Goal: Information Seeking & Learning: Learn about a topic

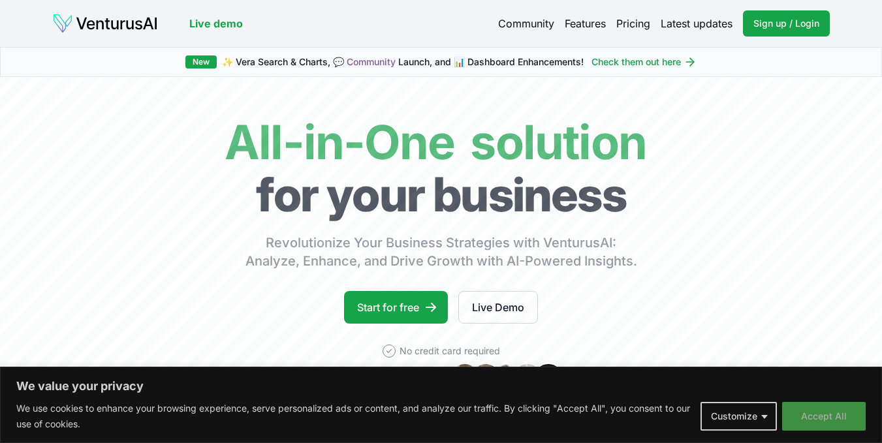
click at [833, 423] on button "Accept All" at bounding box center [824, 416] width 84 height 29
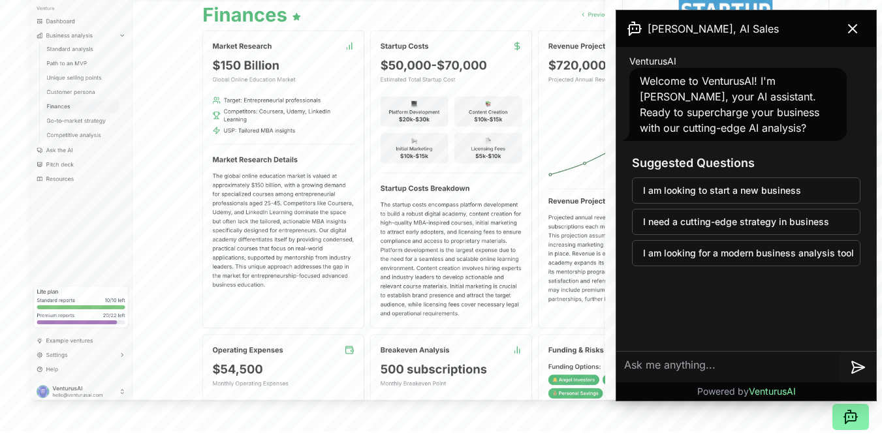
scroll to position [486, 0]
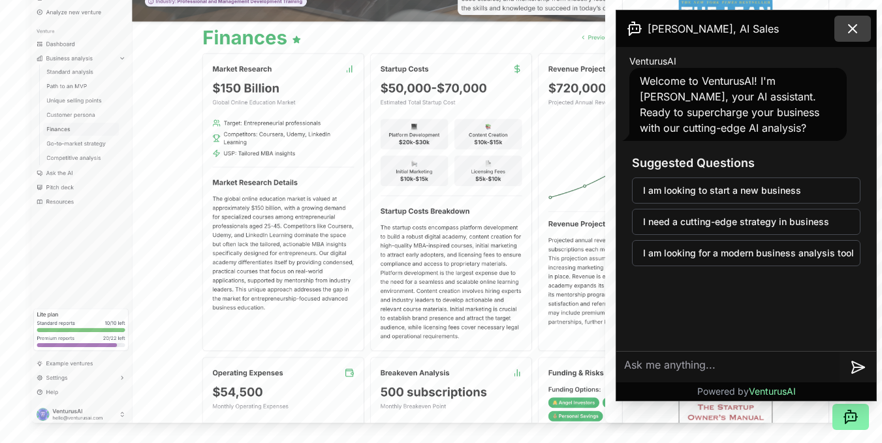
click at [849, 20] on button at bounding box center [853, 29] width 37 height 26
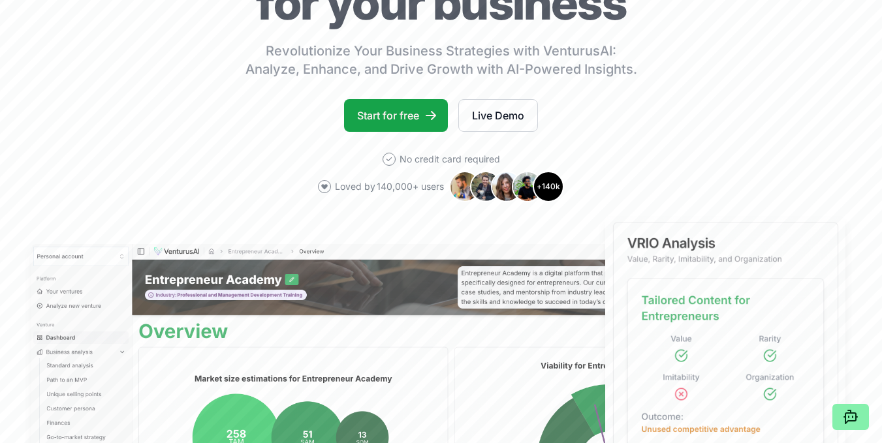
scroll to position [0, 0]
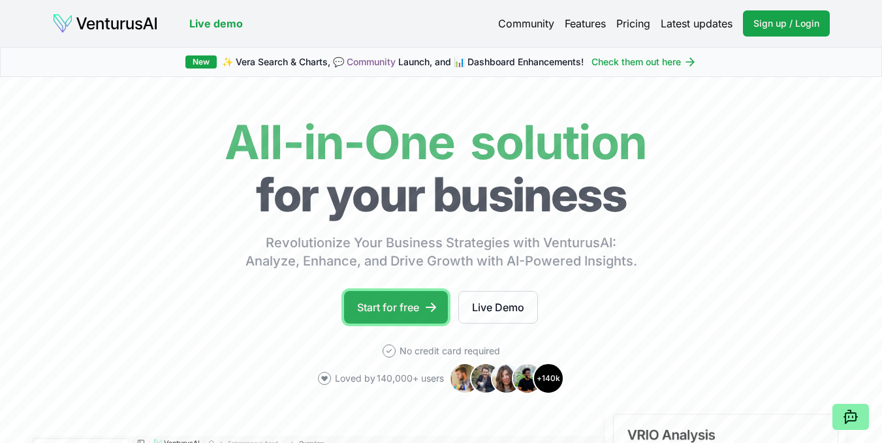
click at [385, 313] on link "Start for free" at bounding box center [396, 307] width 104 height 33
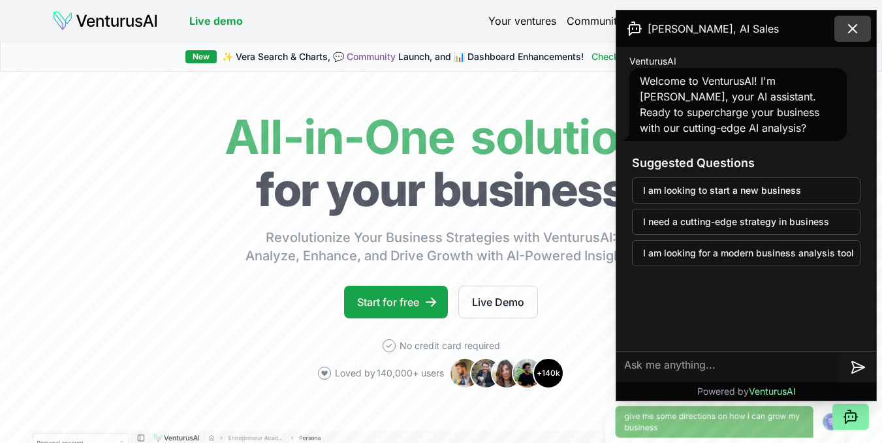
click at [853, 26] on icon at bounding box center [853, 29] width 16 height 16
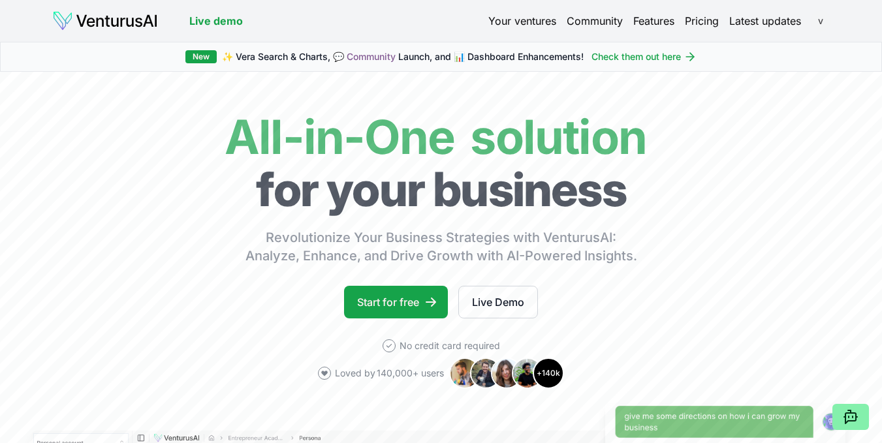
click at [820, 22] on html "We value your privacy We use cookies to enhance your browsing experience, serve…" at bounding box center [441, 221] width 882 height 443
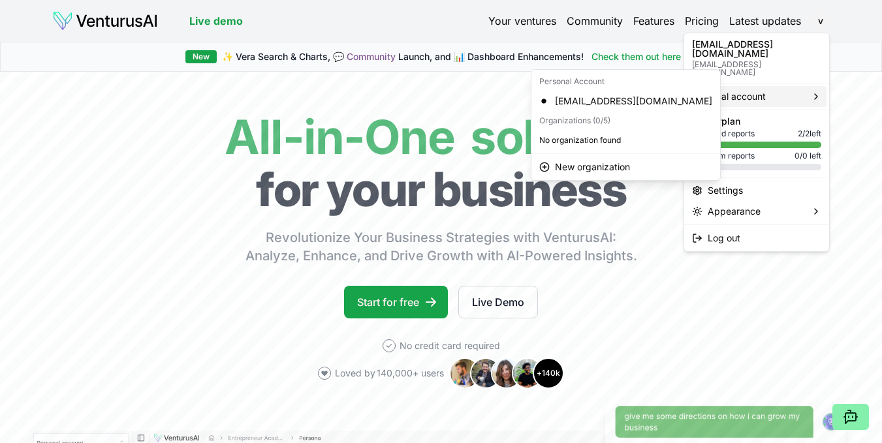
click at [738, 90] on span "Personal account" at bounding box center [729, 96] width 74 height 13
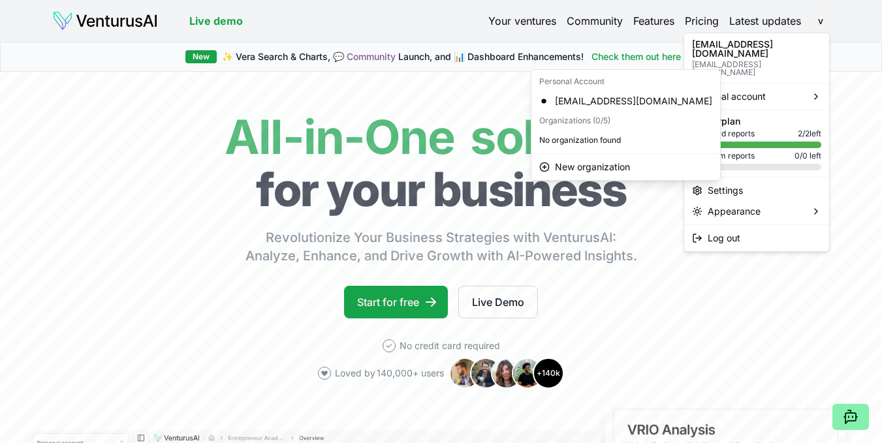
click at [534, 22] on html "We value your privacy We use cookies to enhance your browsing experience, serve…" at bounding box center [441, 221] width 882 height 443
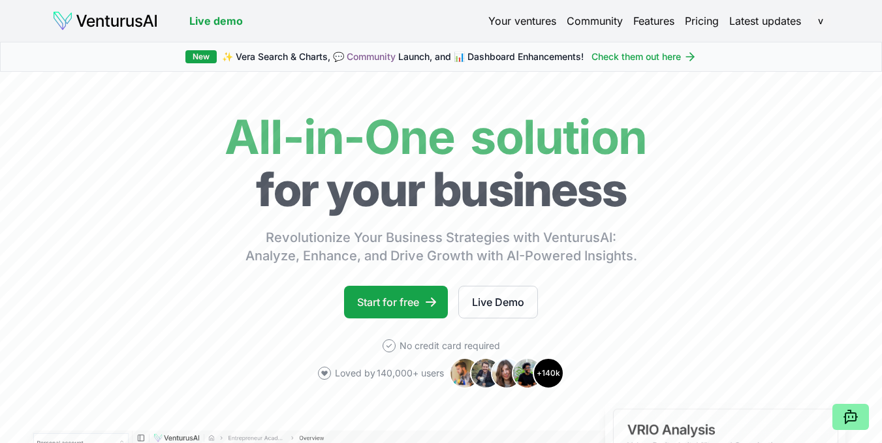
click at [532, 22] on link "Your ventures" at bounding box center [522, 21] width 68 height 16
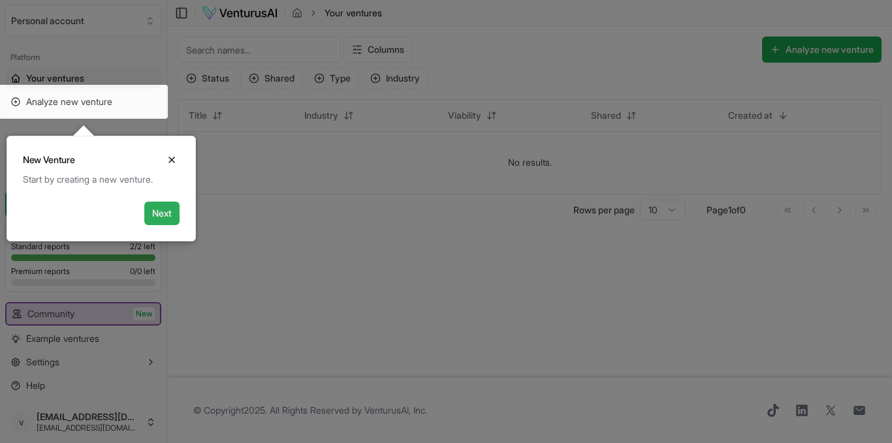
click at [164, 215] on button "Next" at bounding box center [161, 214] width 35 height 24
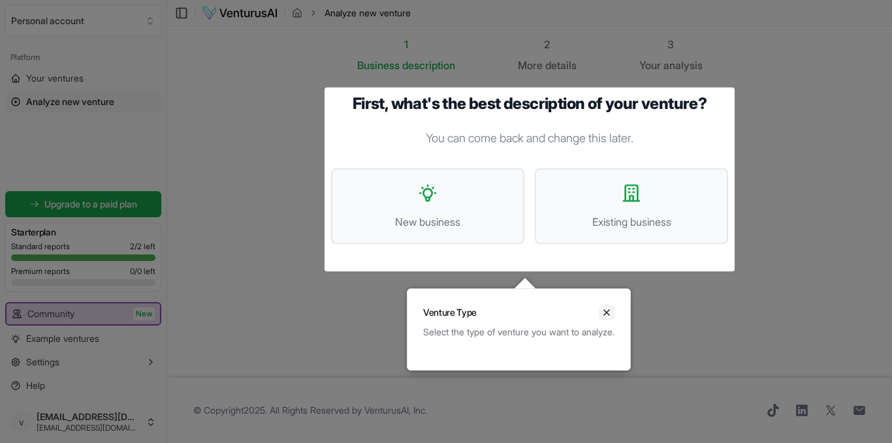
click at [612, 309] on icon "Close" at bounding box center [606, 313] width 10 height 10
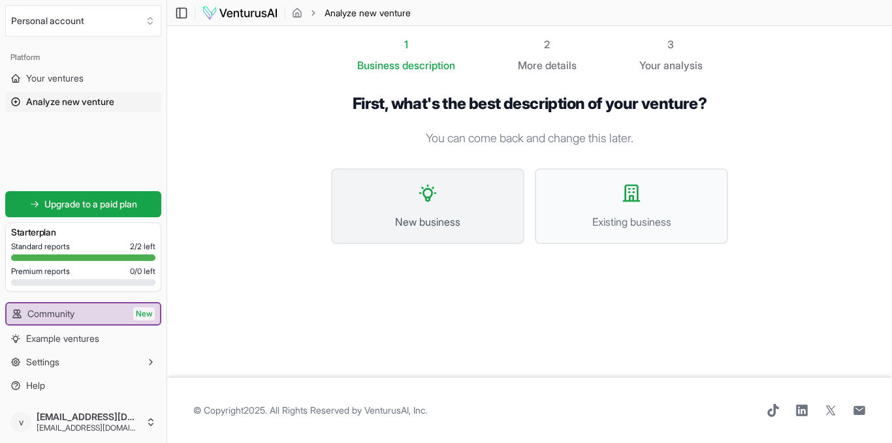
click at [435, 226] on span "New business" at bounding box center [427, 222] width 165 height 16
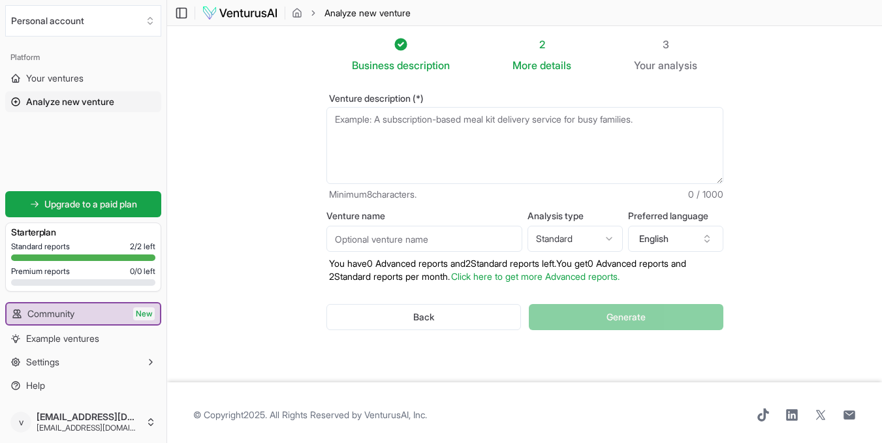
click at [613, 242] on html "We value your privacy We use cookies to enhance your browsing experience, serve…" at bounding box center [441, 221] width 882 height 443
click at [50, 78] on span "Your ventures" at bounding box center [54, 78] width 57 height 13
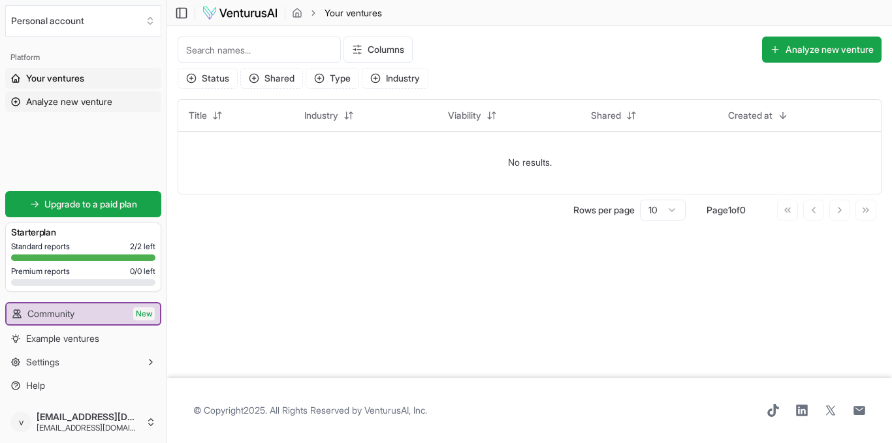
click at [78, 110] on link "Analyze new venture" at bounding box center [83, 101] width 156 height 21
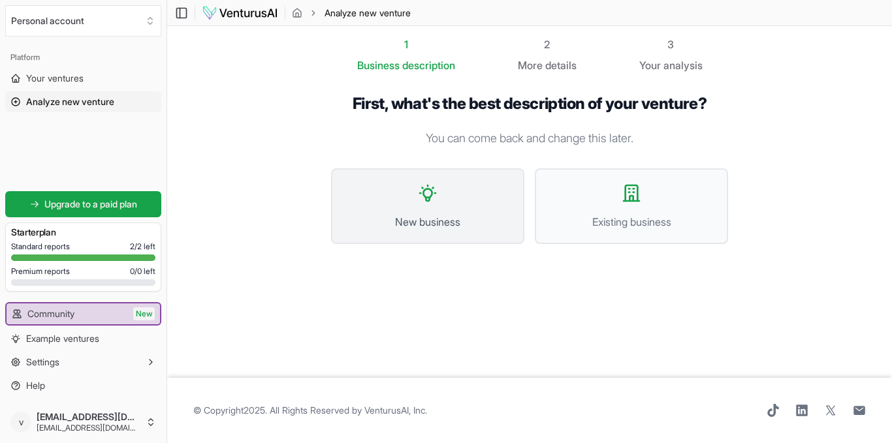
click at [440, 191] on button "New business" at bounding box center [427, 206] width 193 height 76
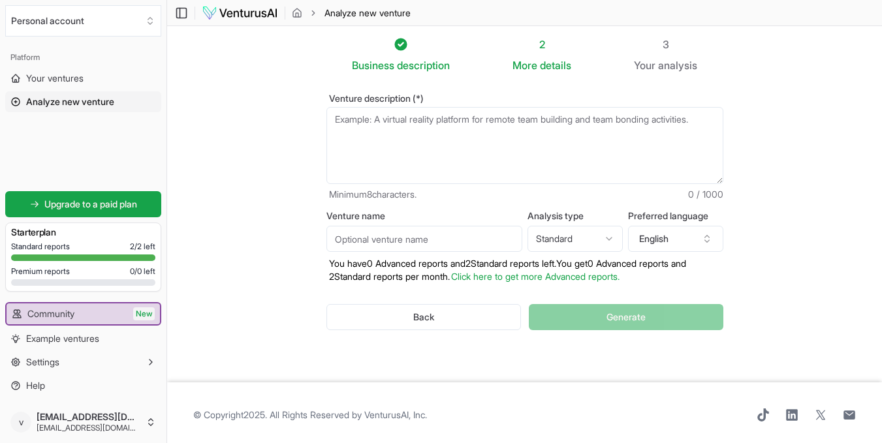
click at [615, 241] on html "We value your privacy We use cookies to enhance your browsing experience, serve…" at bounding box center [441, 221] width 882 height 443
click at [611, 245] on html "We value your privacy We use cookies to enhance your browsing experience, serve…" at bounding box center [441, 221] width 882 height 443
select select "standard"
click at [707, 238] on icon "button" at bounding box center [707, 239] width 10 height 10
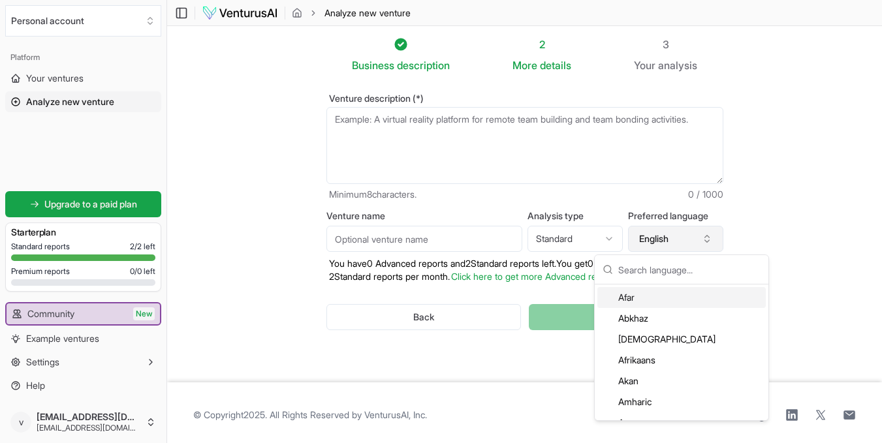
click at [677, 239] on button "English" at bounding box center [675, 239] width 95 height 26
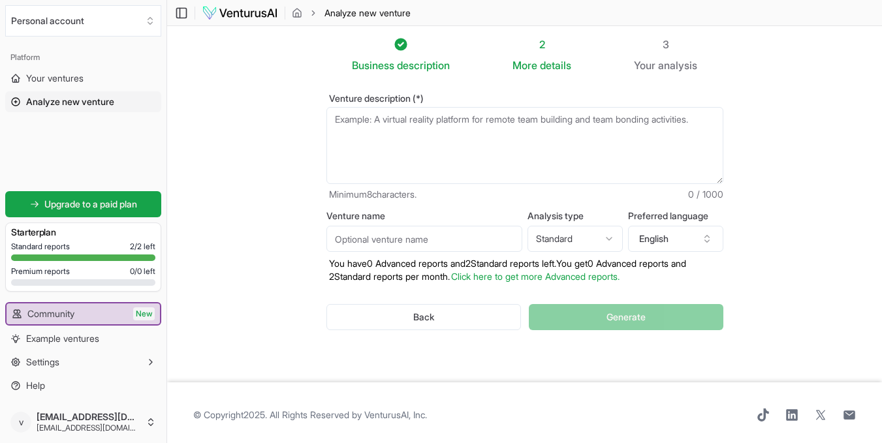
click at [445, 243] on input "Venture name" at bounding box center [425, 239] width 196 height 26
click at [91, 334] on span "Example ventures" at bounding box center [62, 338] width 73 height 13
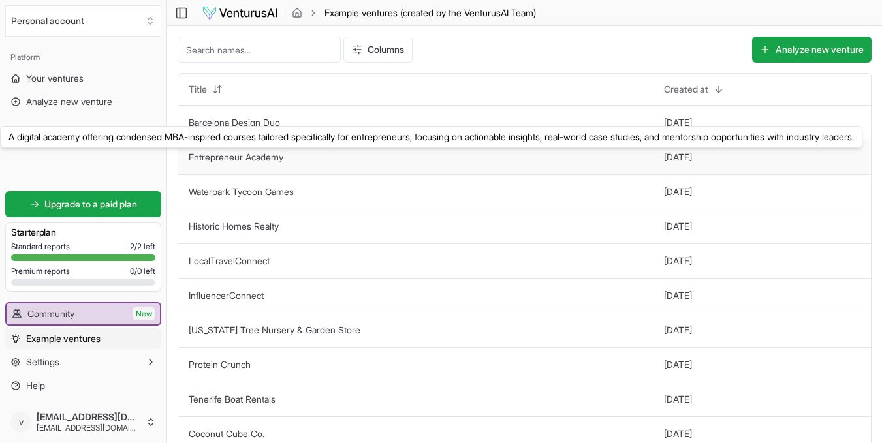
click at [236, 161] on link "Entrepreneur Academy" at bounding box center [236, 157] width 95 height 11
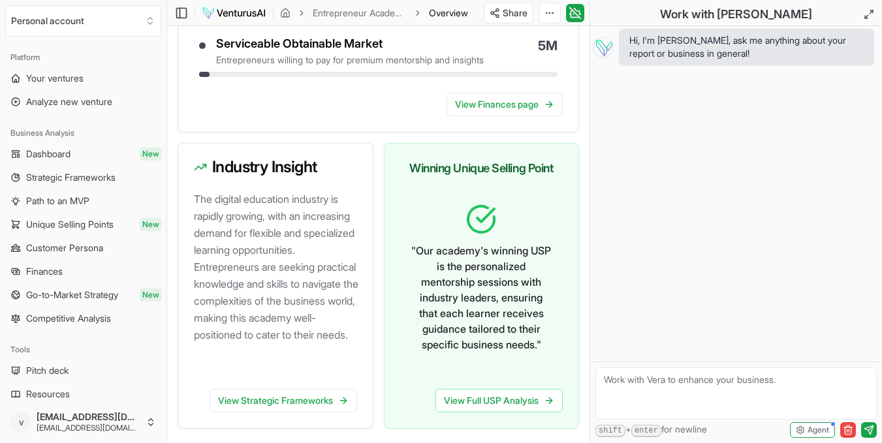
scroll to position [812, 0]
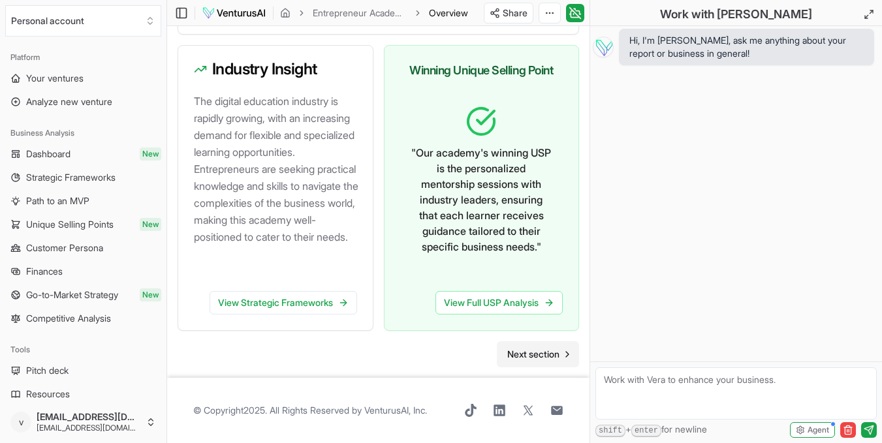
click at [537, 352] on span "Next section" at bounding box center [533, 354] width 52 height 13
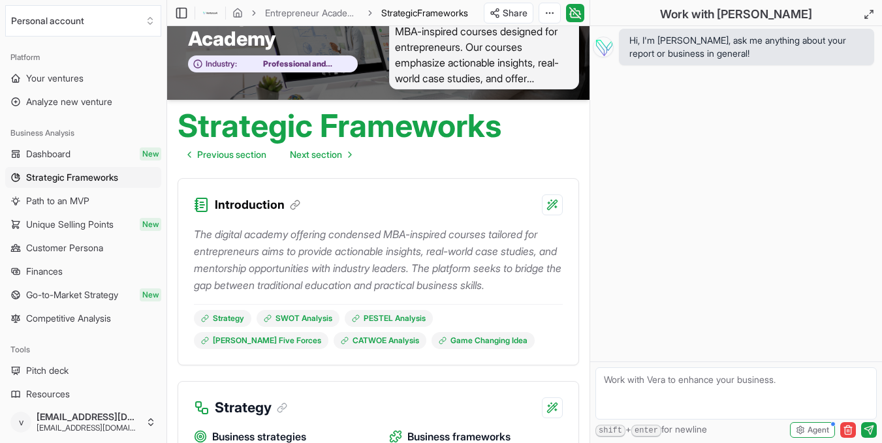
scroll to position [42, 0]
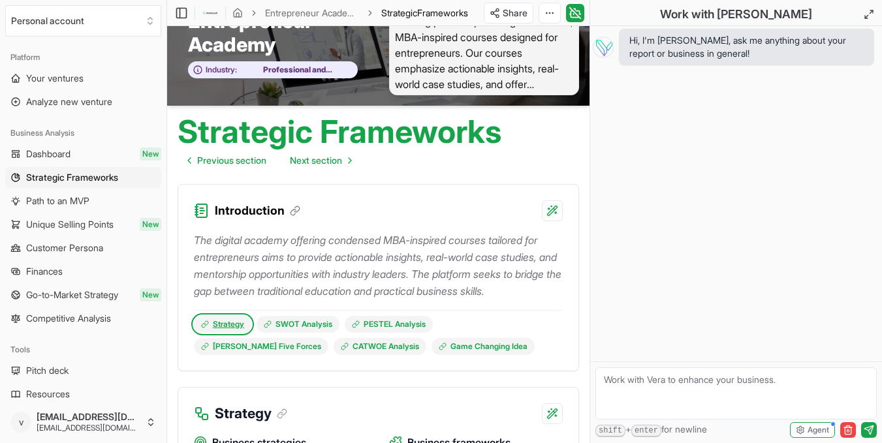
click at [229, 322] on link "Strategy" at bounding box center [222, 324] width 57 height 17
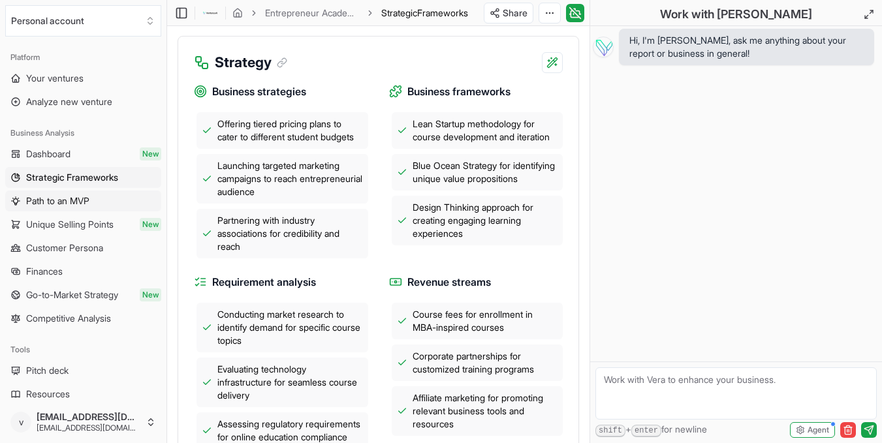
click at [57, 202] on span "Path to an MVP" at bounding box center [57, 201] width 63 height 13
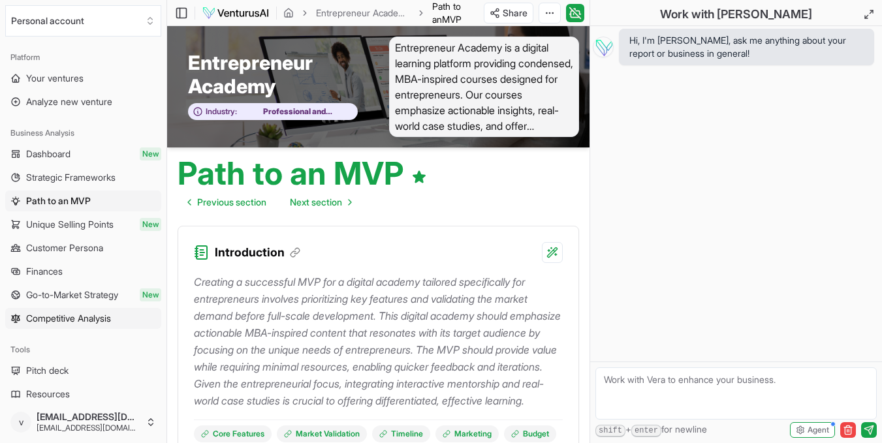
click at [71, 319] on span "Competitive Analysis" at bounding box center [68, 318] width 85 height 13
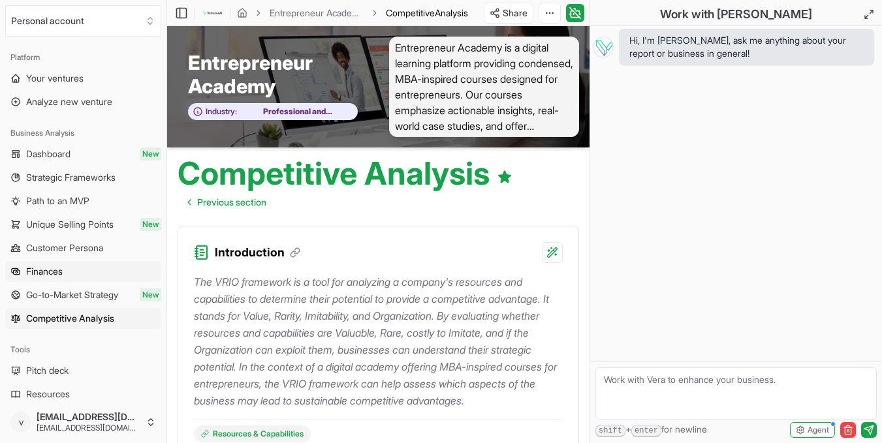
click at [40, 270] on span "Finances" at bounding box center [44, 271] width 37 height 13
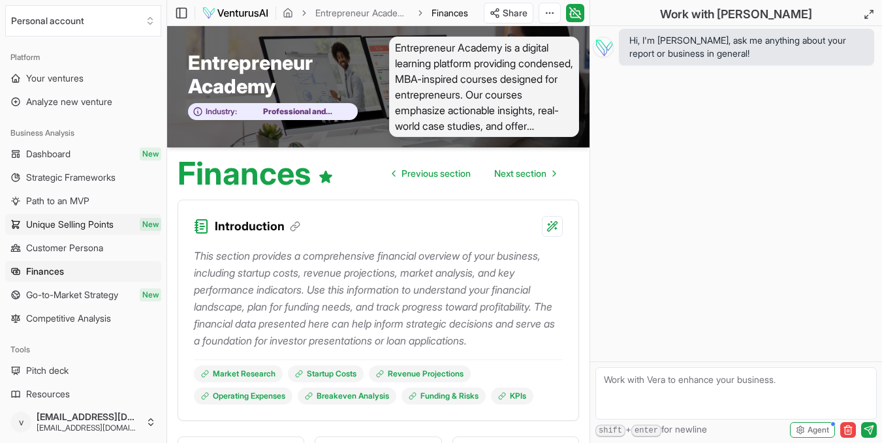
click at [80, 227] on span "Unique Selling Points" at bounding box center [70, 224] width 88 height 13
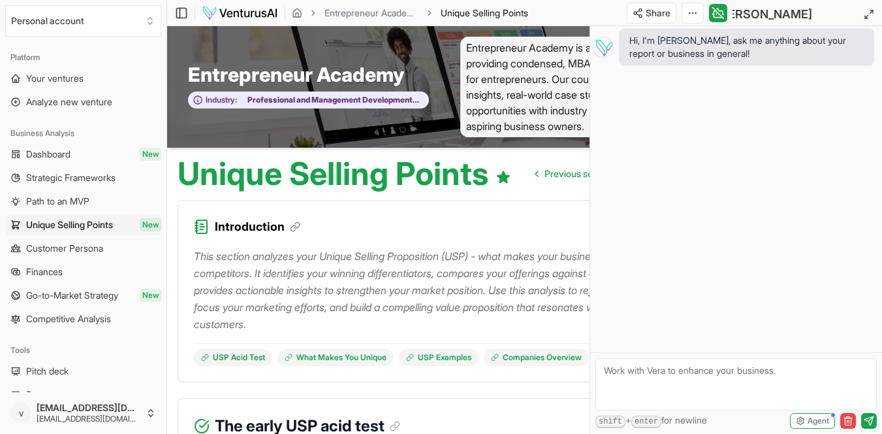
click at [534, 189] on div "Unique Selling Points Previous section Next section" at bounding box center [450, 169] width 566 height 42
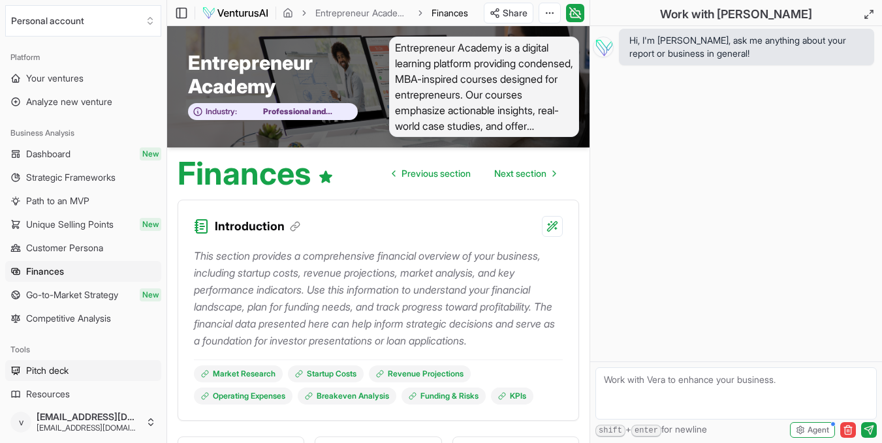
click at [55, 374] on span "Pitch deck" at bounding box center [47, 370] width 42 height 13
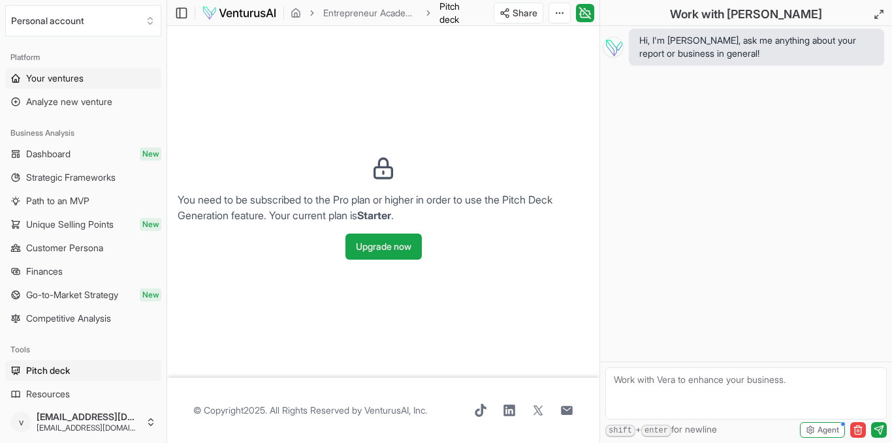
click at [66, 70] on link "Your ventures" at bounding box center [83, 78] width 156 height 21
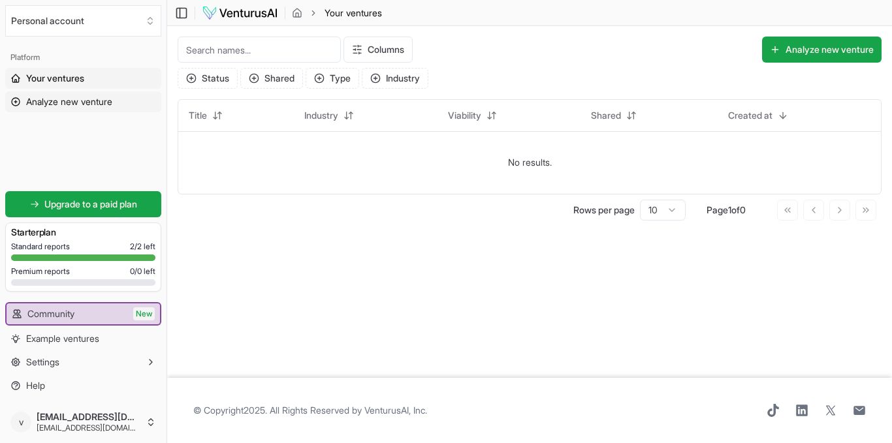
click at [71, 109] on link "Analyze new venture" at bounding box center [83, 101] width 156 height 21
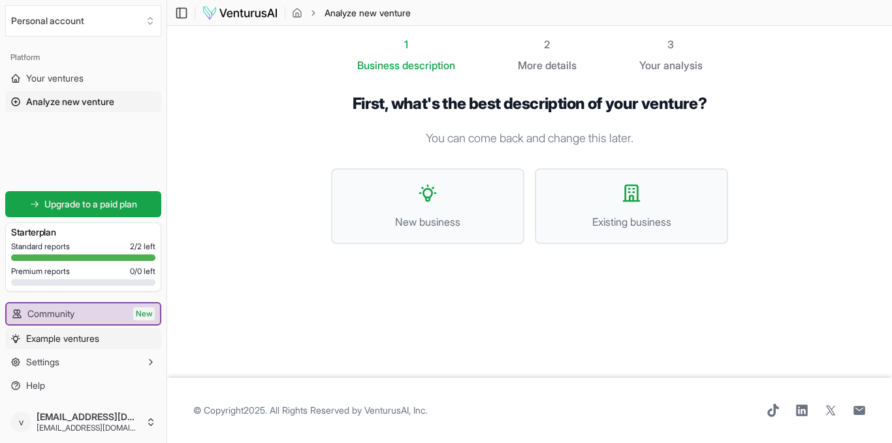
click at [78, 341] on span "Example ventures" at bounding box center [62, 338] width 73 height 13
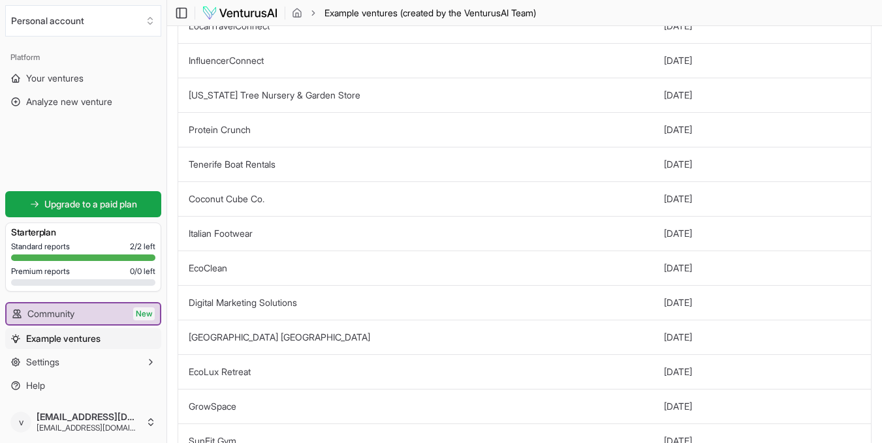
scroll to position [232, 0]
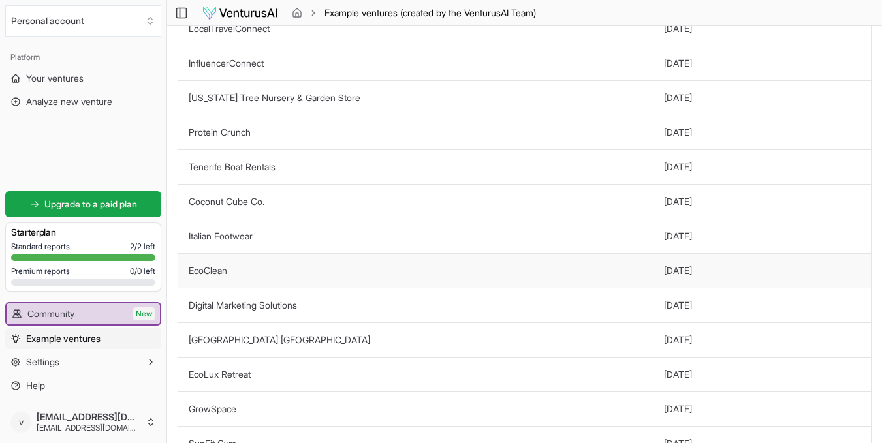
click at [438, 274] on td "EcoClean" at bounding box center [415, 270] width 475 height 35
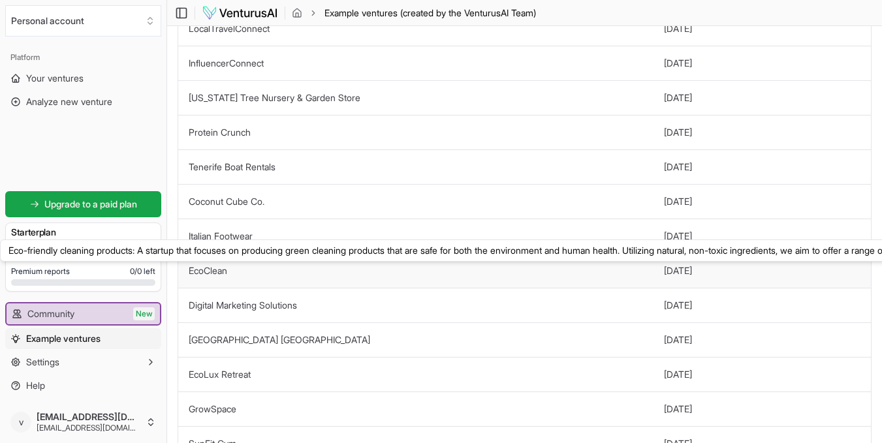
click at [212, 269] on link "EcoClean" at bounding box center [208, 270] width 39 height 11
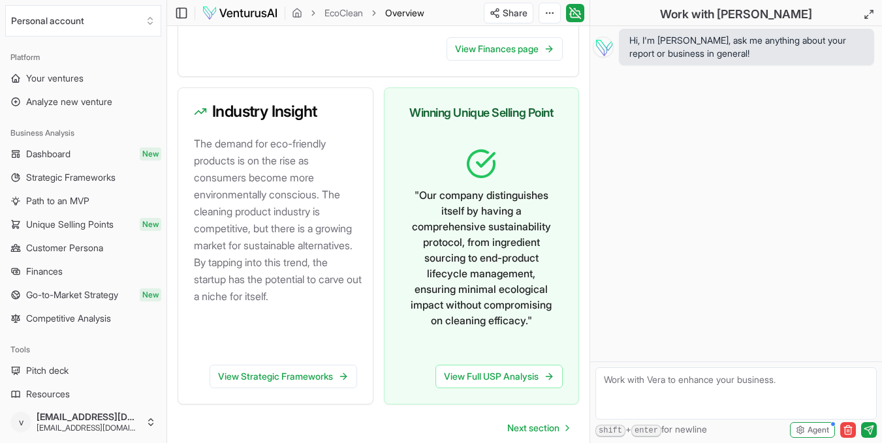
scroll to position [768, 0]
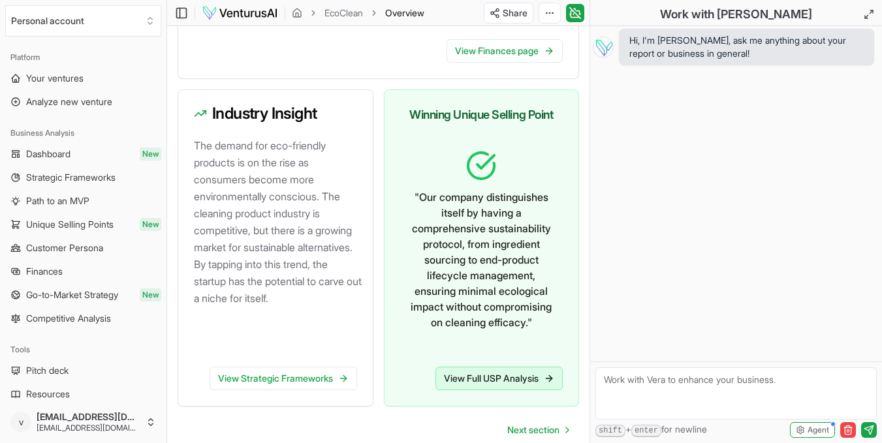
click at [512, 387] on link "View Full USP Analysis" at bounding box center [499, 379] width 127 height 24
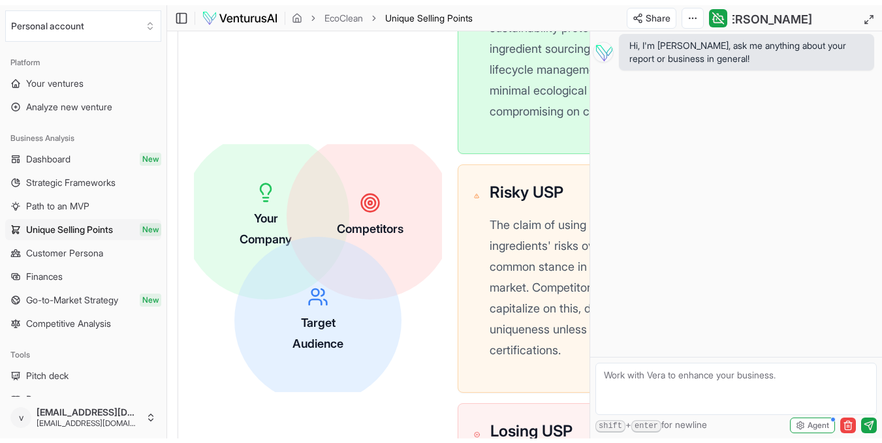
scroll to position [582, 0]
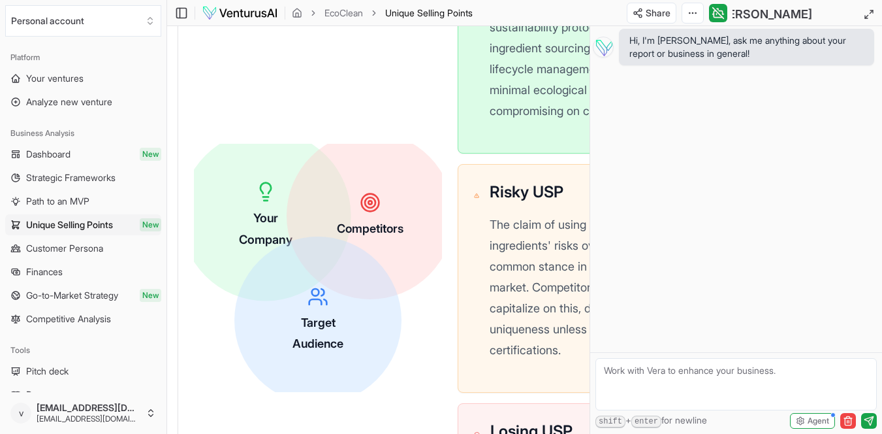
click at [246, 246] on span "Your Company" at bounding box center [266, 228] width 54 height 35
click at [319, 257] on div "Competitors" at bounding box center [370, 215] width 170 height 170
click at [534, 289] on p "The claim of using 'natural, non-toxic ingredients' risks overlap as this is a …" at bounding box center [590, 287] width 204 height 149
click at [869, 14] on icon at bounding box center [869, 14] width 10 height 10
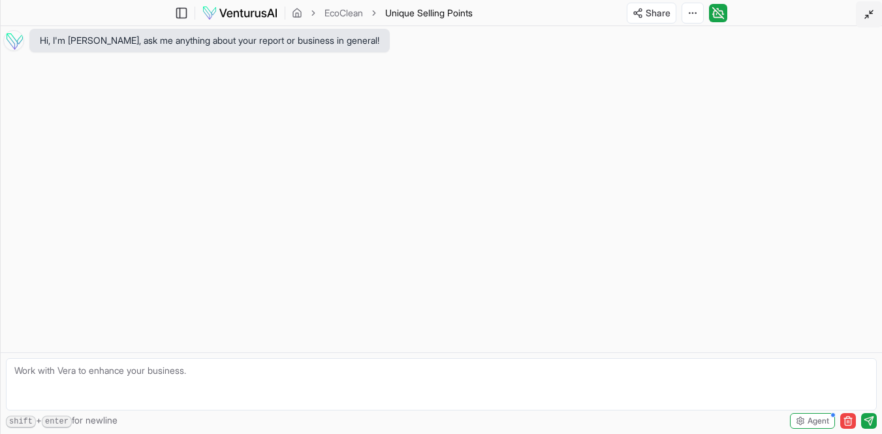
click at [865, 17] on icon at bounding box center [869, 14] width 10 height 10
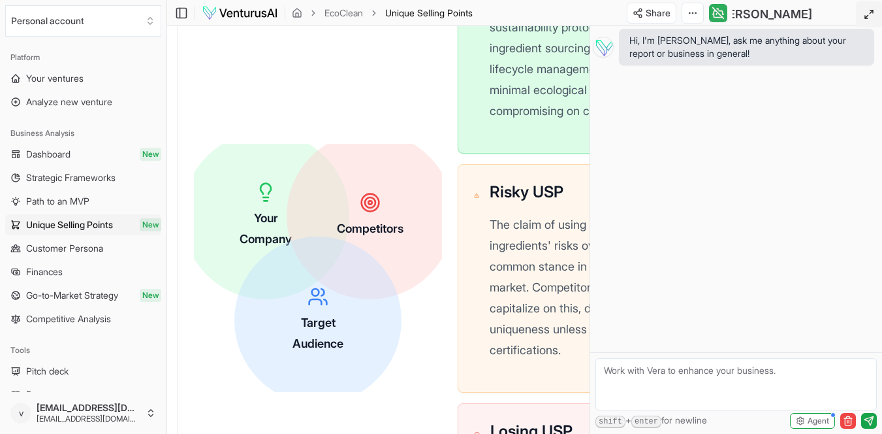
click at [717, 12] on icon at bounding box center [718, 12] width 11 height 11
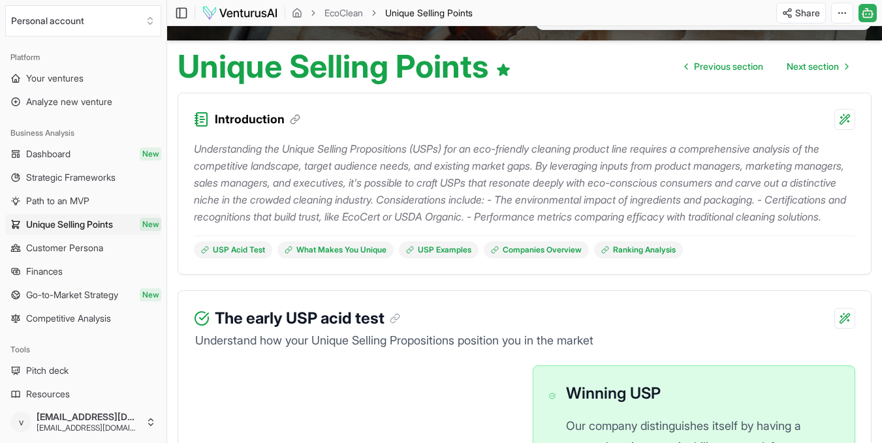
scroll to position [0, 0]
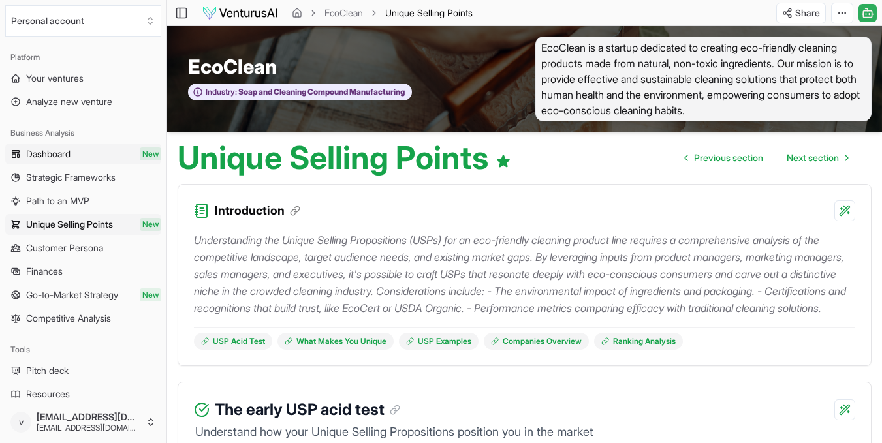
click at [57, 151] on span "Dashboard" at bounding box center [48, 154] width 44 height 13
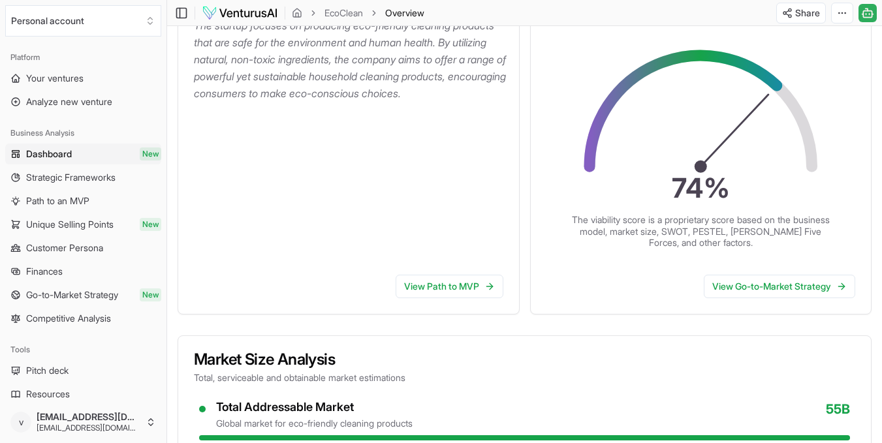
scroll to position [270, 0]
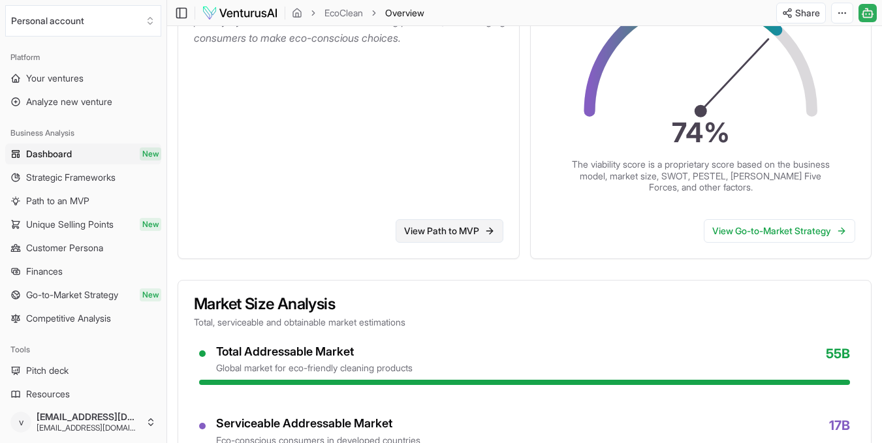
click at [470, 232] on link "View Path to MVP" at bounding box center [450, 231] width 108 height 24
